Goal: Task Accomplishment & Management: Complete application form

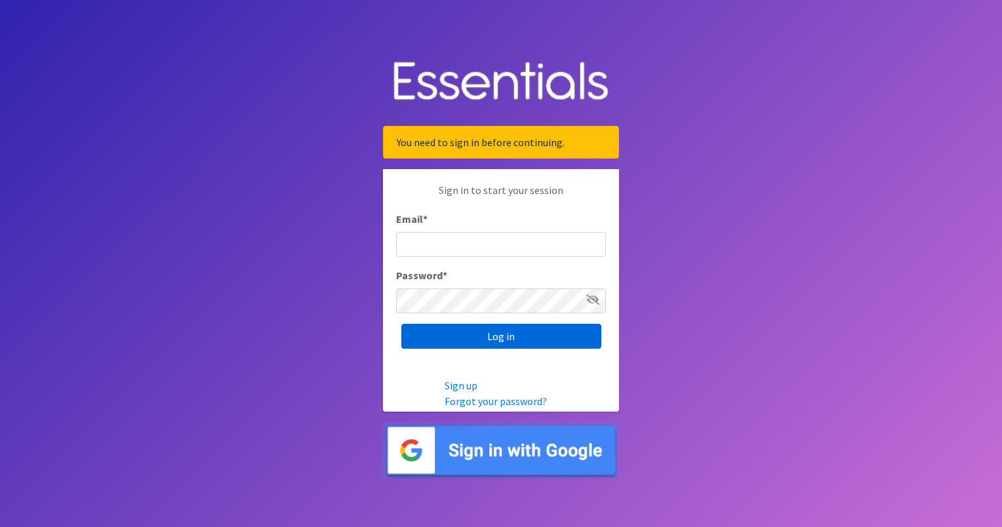
type input "[PERSON_NAME][EMAIL_ADDRESS][PERSON_NAME][DOMAIN_NAME]"
click at [482, 332] on input "Log in" at bounding box center [501, 336] width 200 height 25
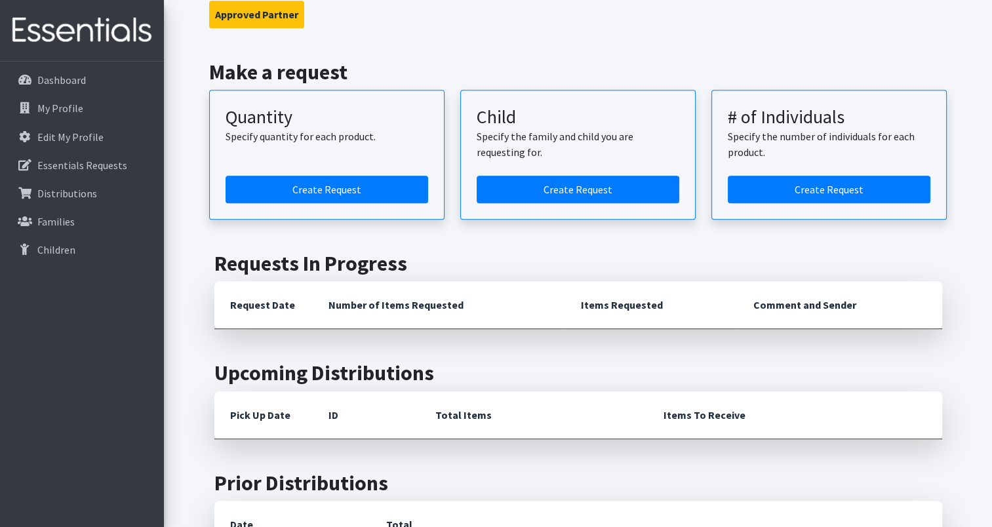
scroll to position [787, 0]
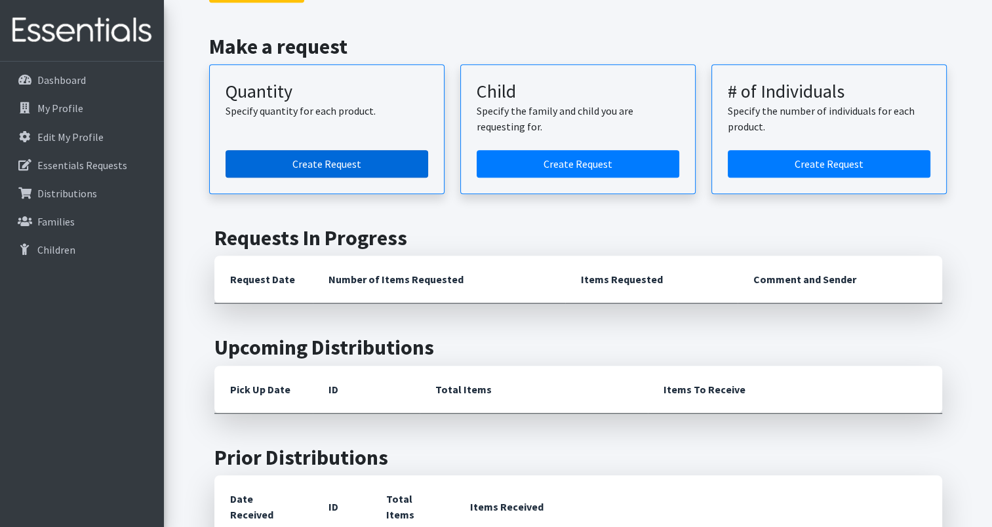
click at [323, 150] on link "Create Request" at bounding box center [327, 164] width 203 height 28
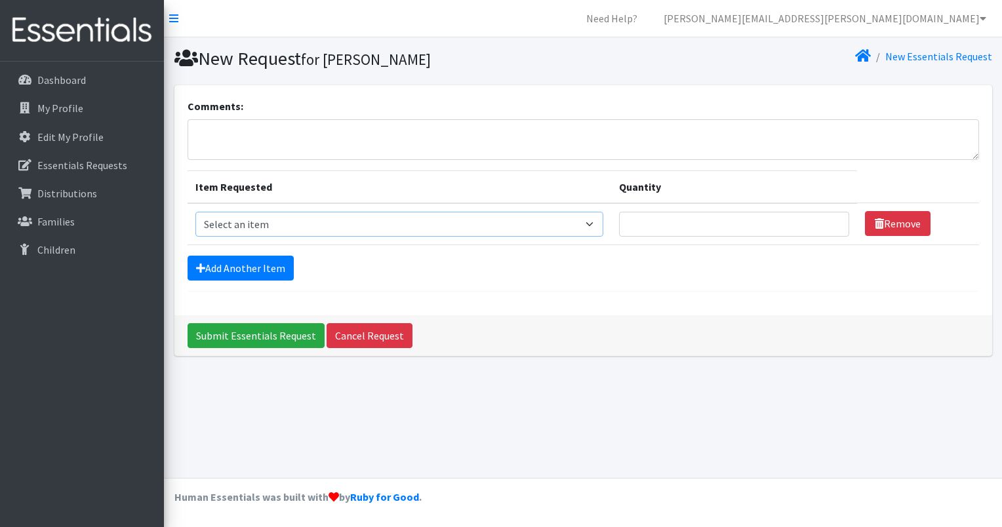
click at [471, 226] on select "Select an item 2T3T(30/child) 3T4T(30/child) 4T5T(30/child) Cloth Diaper Kit (s…" at bounding box center [399, 224] width 408 height 25
select select "964"
click at [195, 212] on select "Select an item 2T3T(30/child) 3T4T(30/child) 4T5T(30/child) Cloth Diaper Kit (s…" at bounding box center [399, 224] width 408 height 25
click at [716, 227] on input "Quantity" at bounding box center [734, 224] width 230 height 25
type input "500"
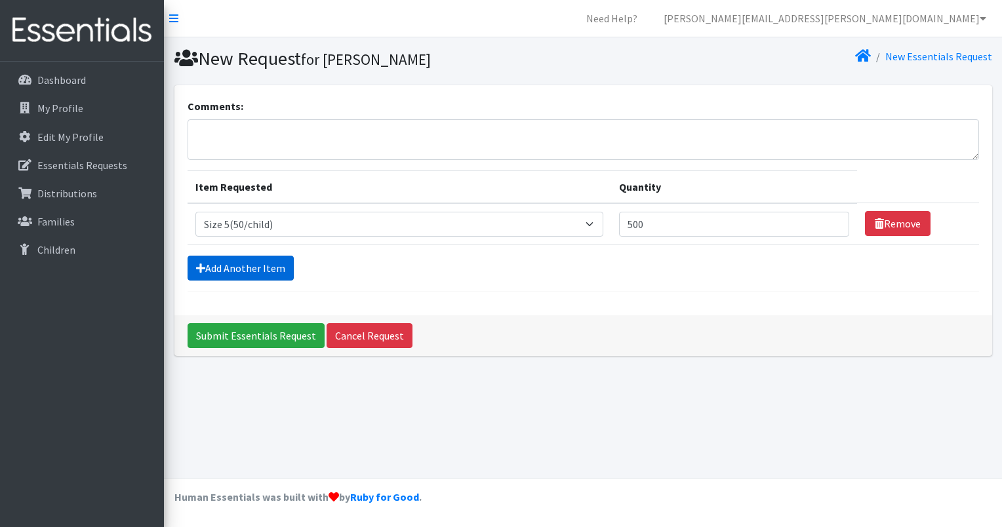
click at [223, 262] on link "Add Another Item" at bounding box center [241, 268] width 106 height 25
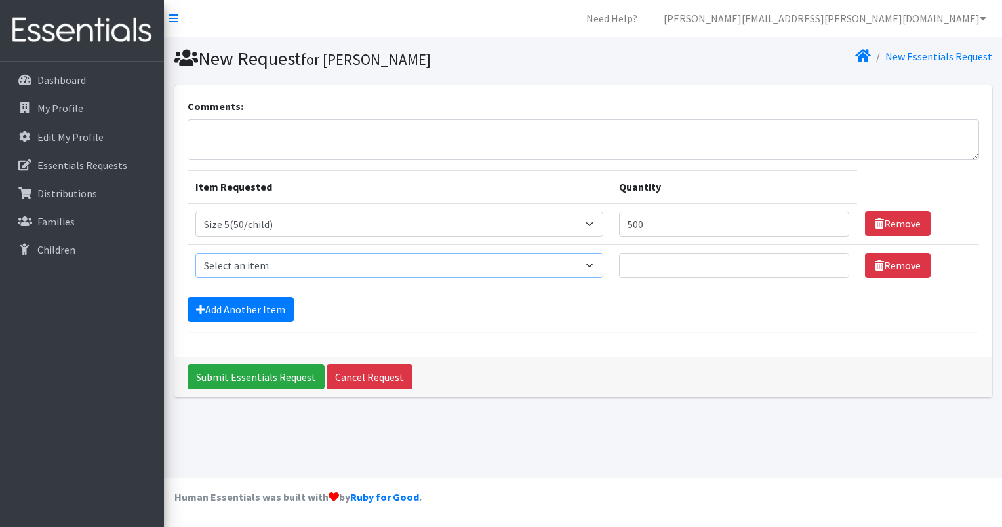
click at [231, 270] on select "Select an item 2T3T(30/child) 3T4T(30/child) 4T5T(30/child) Cloth Diaper Kit (s…" at bounding box center [399, 265] width 408 height 25
select select "966"
click at [195, 253] on select "Select an item 2T3T(30/child) 3T4T(30/child) 4T5T(30/child) Cloth Diaper Kit (s…" at bounding box center [399, 265] width 408 height 25
click at [694, 258] on input "Quantity" at bounding box center [734, 265] width 230 height 25
type input "500"
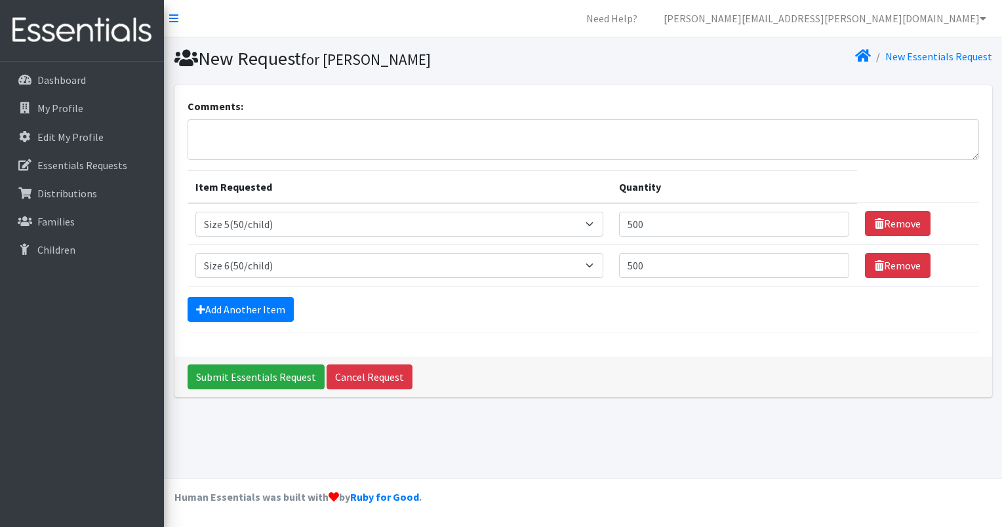
click at [695, 315] on div "Add Another Item" at bounding box center [583, 309] width 791 height 25
click at [252, 378] on input "Submit Essentials Request" at bounding box center [256, 377] width 137 height 25
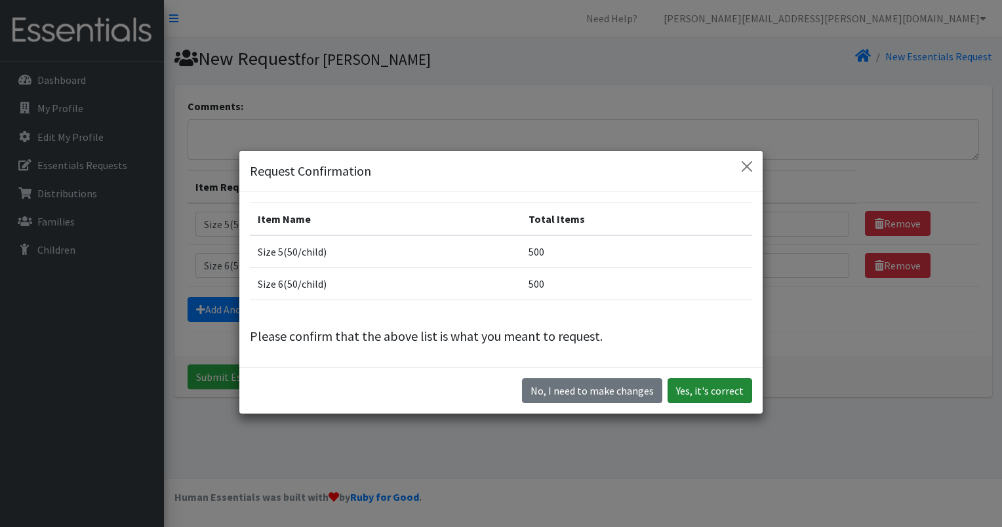
click at [698, 388] on button "Yes, it's correct" at bounding box center [709, 390] width 85 height 25
